Goal: Information Seeking & Learning: Compare options

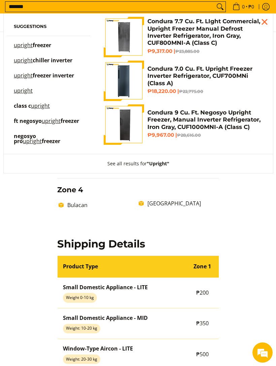
scroll to position [305, 0]
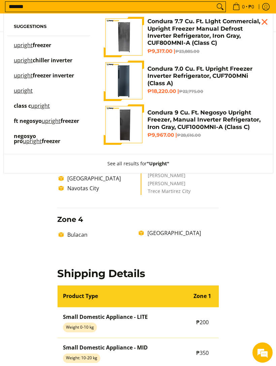
type input "*******"
click at [63, 78] on span "freezer inverter" at bounding box center [53, 75] width 41 height 7
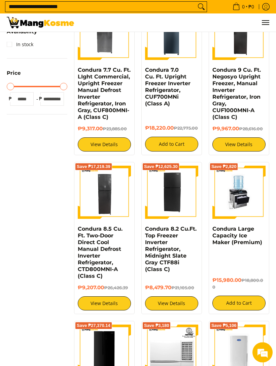
scroll to position [242, 0]
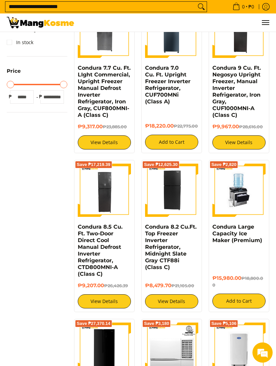
click at [98, 235] on link "Condura 8.5 Cu. Ft. Two-Door Direct Cool Manual Defrost Inverter Refrigerator, …" at bounding box center [100, 251] width 45 height 54
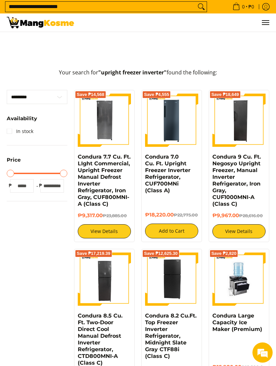
scroll to position [150, 0]
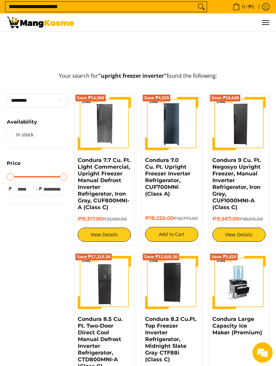
click at [167, 168] on link "Condura 7.0 Cu. Ft. Upright Freezer Inverter Refrigerator, CUF700MNi (Class A)" at bounding box center [167, 177] width 45 height 40
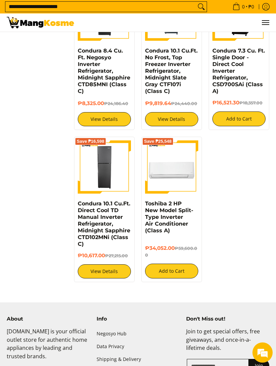
scroll to position [1029, 0]
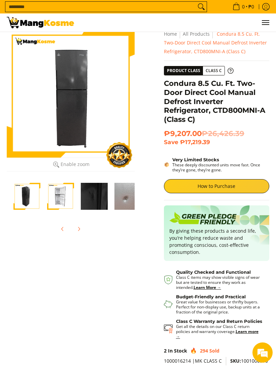
scroll to position [14, 0]
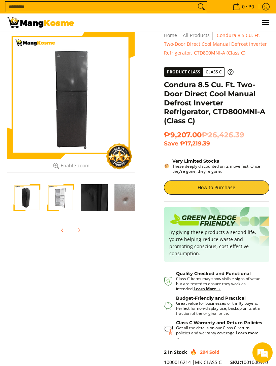
click at [93, 198] on img "Condura 8.5 Cu. Ft. Two-Door Direct Cool Manual Defrost Inverter Refrigerator, …" at bounding box center [94, 197] width 27 height 27
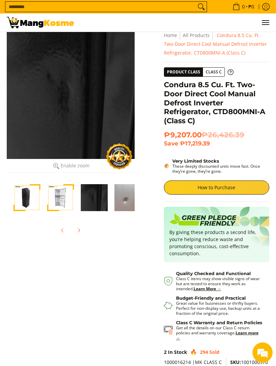
click at [123, 204] on img "Condura 8.5 Cu. Ft. Two-Door Direct Cool Manual Defrost Inverter Refrigerator, …" at bounding box center [127, 197] width 27 height 27
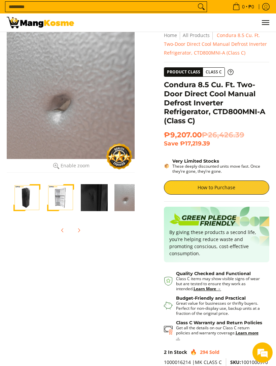
click at [119, 201] on img "Condura 8.5 Cu. Ft. Two-Door Direct Cool Manual Defrost Inverter Refrigerator, …" at bounding box center [127, 197] width 27 height 27
click at [63, 6] on input "Search..." at bounding box center [100, 7] width 191 height 10
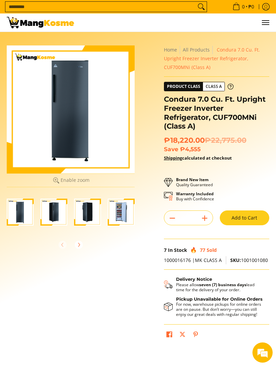
scroll to position [1, 0]
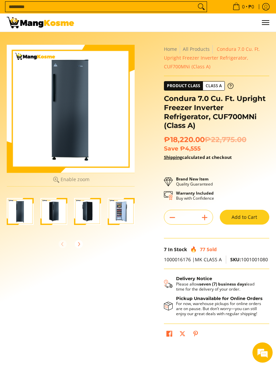
click at [124, 211] on img "Condura 7.0 Cu. Ft. Upright Freezer Inverter Refrigerator, CUF700MNi (Class A)-4" at bounding box center [121, 211] width 27 height 27
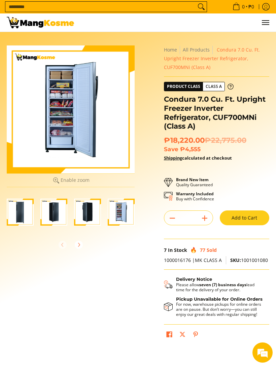
scroll to position [0, 0]
click at [19, 216] on img "Condura 7.0 Cu. Ft. Upright Freezer Inverter Refrigerator, CUF700MNi (Class A)-1" at bounding box center [20, 212] width 27 height 27
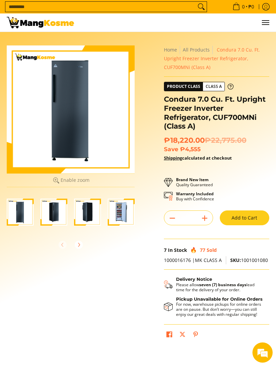
click at [53, 217] on img "Condura 7.0 Cu. Ft. Upright Freezer Inverter Refrigerator, CUF700MNi (Class A)-2" at bounding box center [53, 212] width 27 height 27
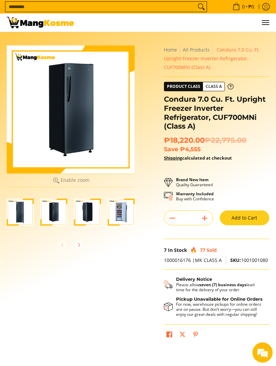
click at [81, 213] on img "Condura 7.0 Cu. Ft. Upright Freezer Inverter Refrigerator, CUF700MNi (Class A)-3" at bounding box center [87, 212] width 27 height 27
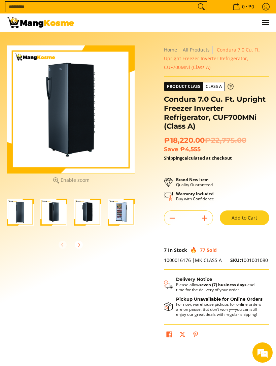
click at [121, 217] on img "Condura 7.0 Cu. Ft. Upright Freezer Inverter Refrigerator, CUF700MNi (Class A)-4" at bounding box center [121, 212] width 27 height 27
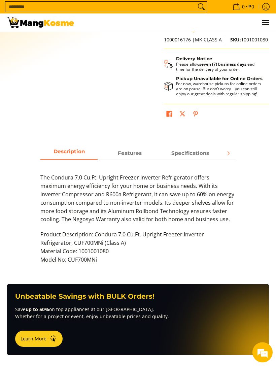
scroll to position [218, 0]
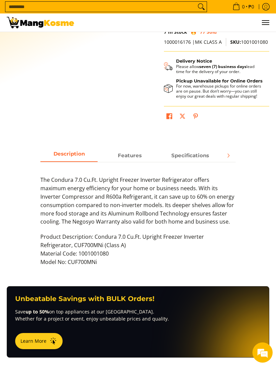
click at [127, 162] on div "The Condura 7.0 Cu.Ft. Upright Freezer Inverter Refrigerator offers maximum ene…" at bounding box center [137, 217] width 195 height 111
click at [116, 154] on span "Features" at bounding box center [129, 156] width 57 height 12
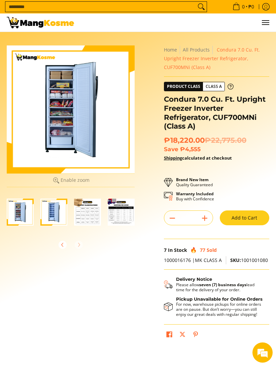
scroll to position [0, 101]
click at [87, 220] on img "Condura 7.0 Cu. Ft. Upright Freezer Inverter Refrigerator, CUF700MNi (Class A)-6" at bounding box center [87, 212] width 27 height 27
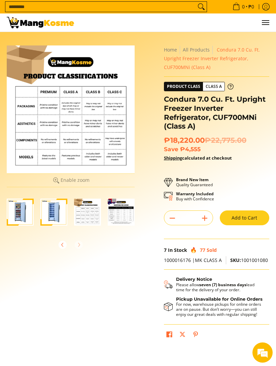
click at [51, 217] on img "Condura 7.0 Cu. Ft. Upright Freezer Inverter Refrigerator, CUF700MNi (Class A)-5" at bounding box center [53, 212] width 27 height 27
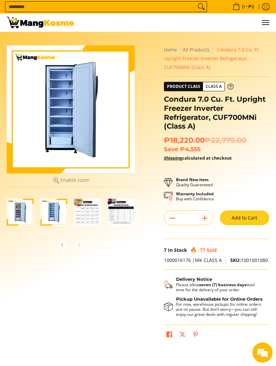
click at [58, 211] on img "Condura 7.0 Cu. Ft. Upright Freezer Inverter Refrigerator, CUF700MNi (Class A)-5" at bounding box center [53, 212] width 27 height 27
